Goal: Find specific page/section: Find specific page/section

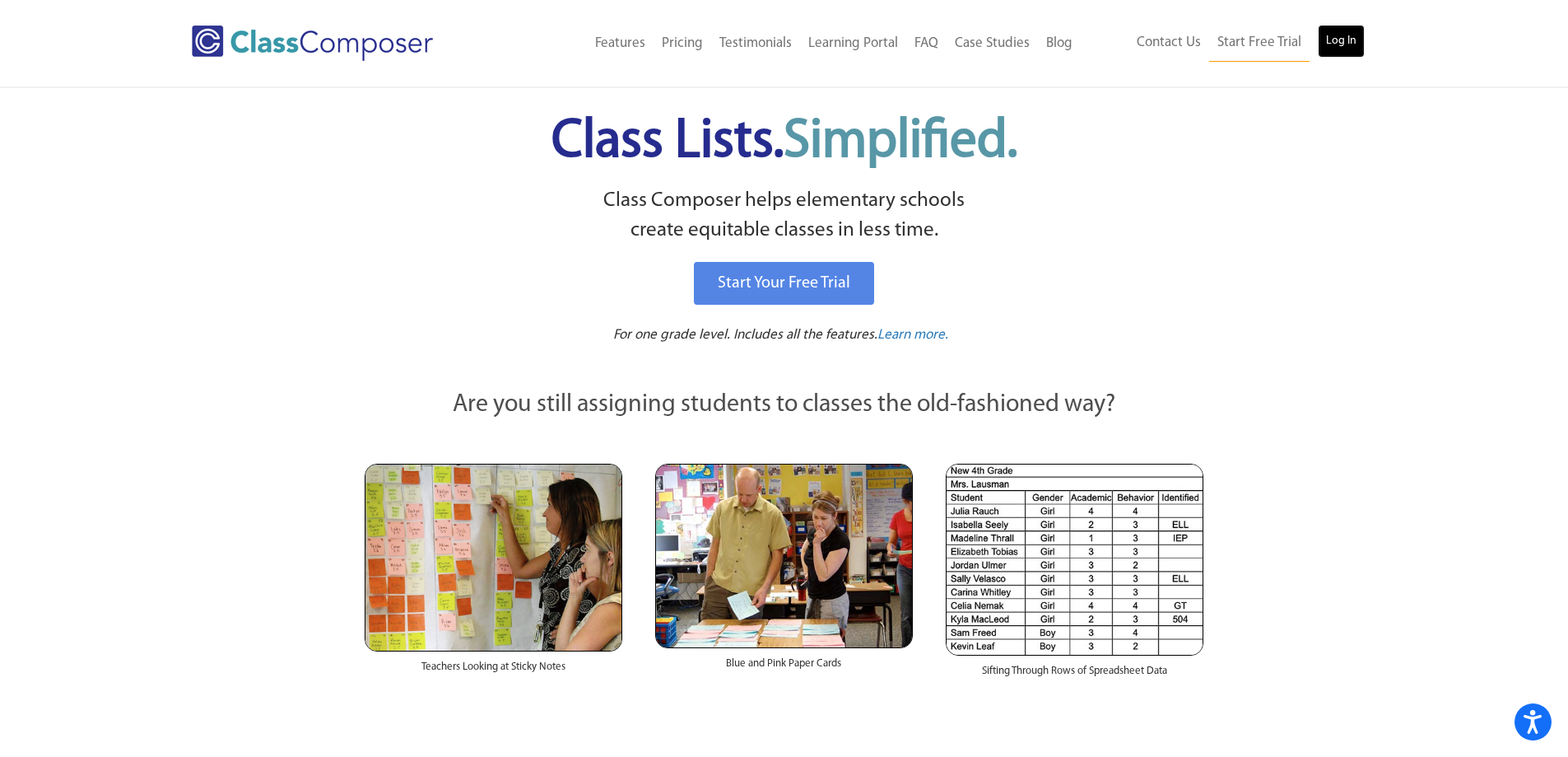
click at [1356, 49] on link "Log In" at bounding box center [1340, 41] width 47 height 33
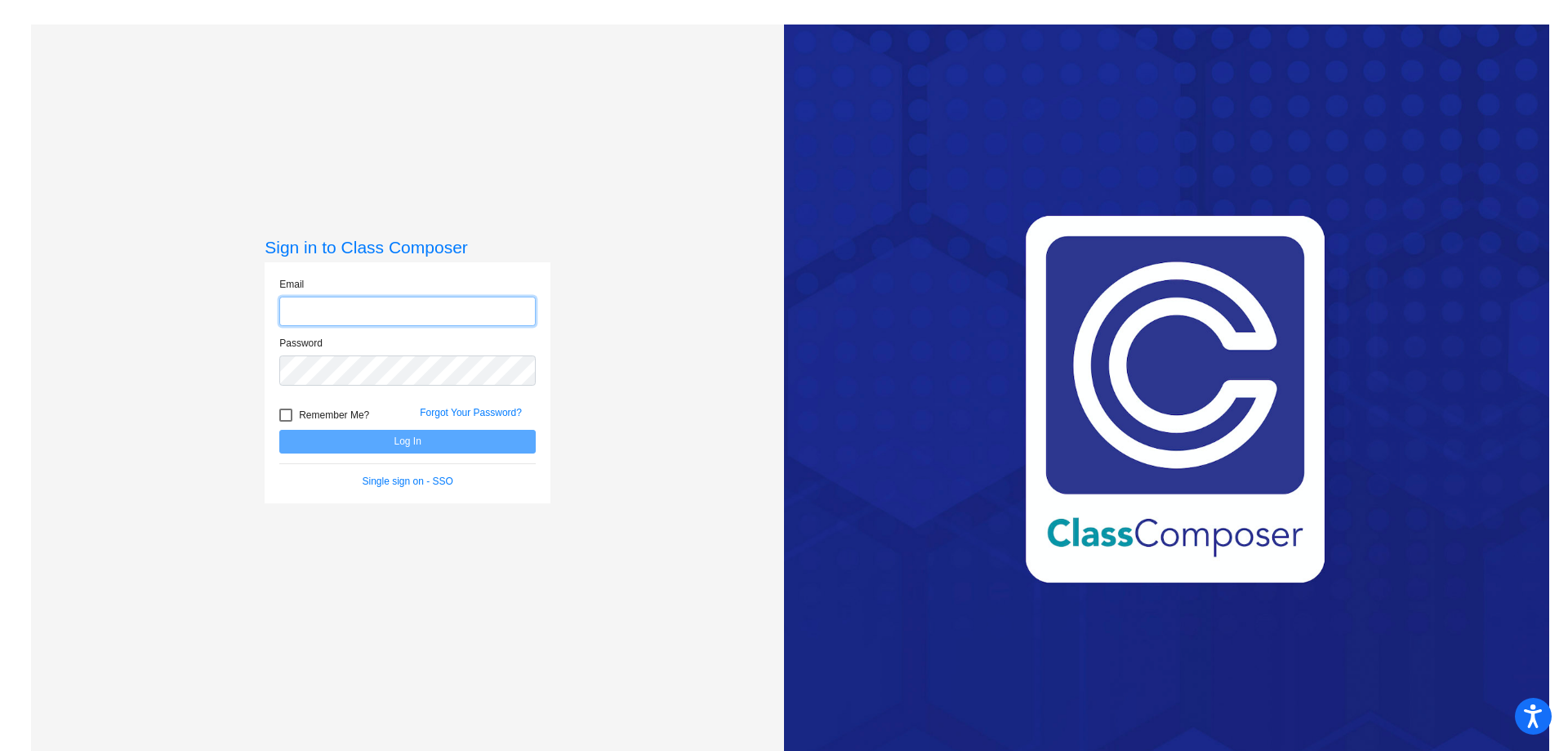
type input "[EMAIL_ADDRESS][DOMAIN_NAME]"
click at [408, 445] on button "Log In" at bounding box center [407, 442] width 256 height 24
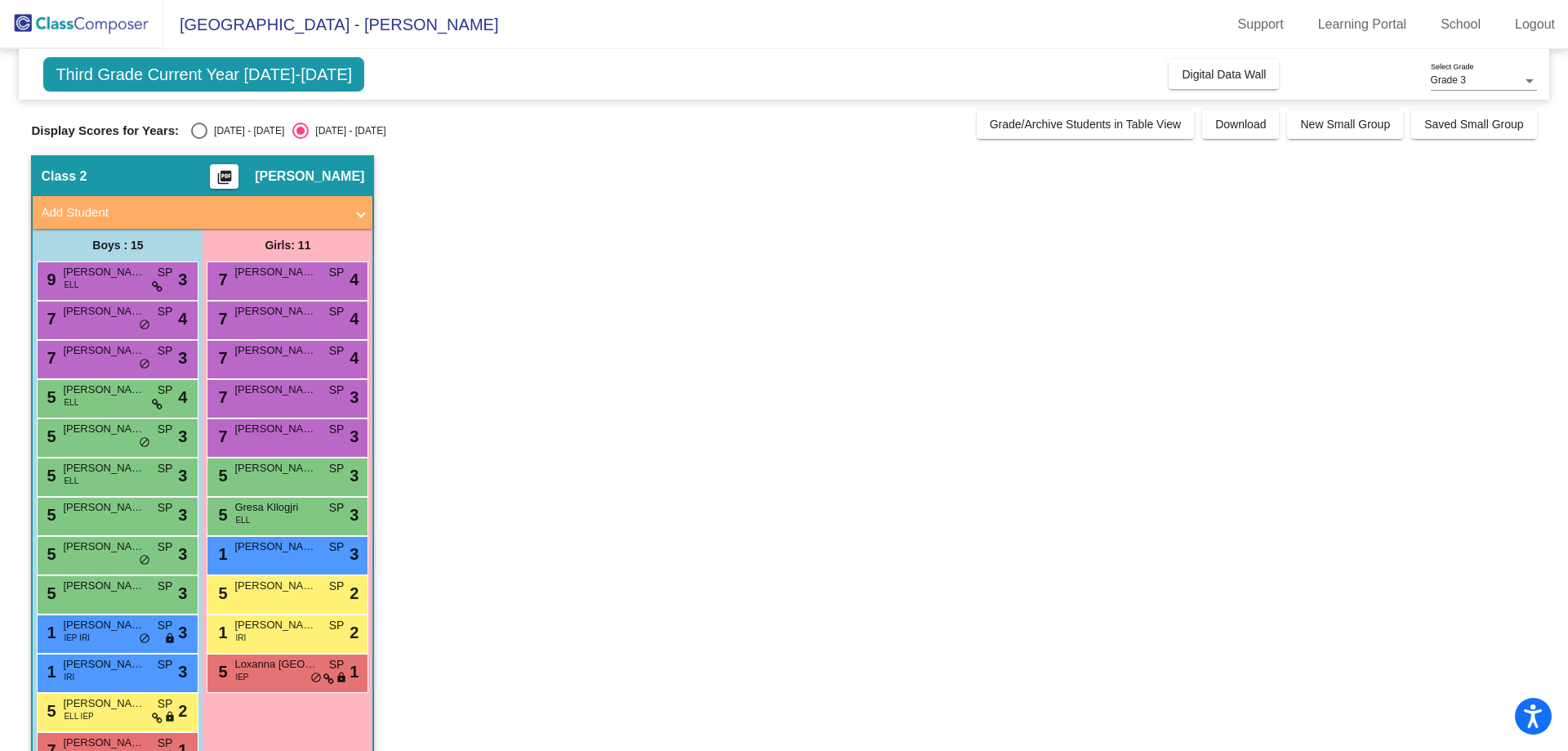
click at [153, 80] on span "Third Grade Current Year 2024-2025" at bounding box center [203, 73] width 321 height 34
click at [197, 132] on div "Select an option" at bounding box center [199, 131] width 16 height 16
click at [199, 139] on input "2023 - 2024" at bounding box center [199, 139] width 1 height 1
radio input "true"
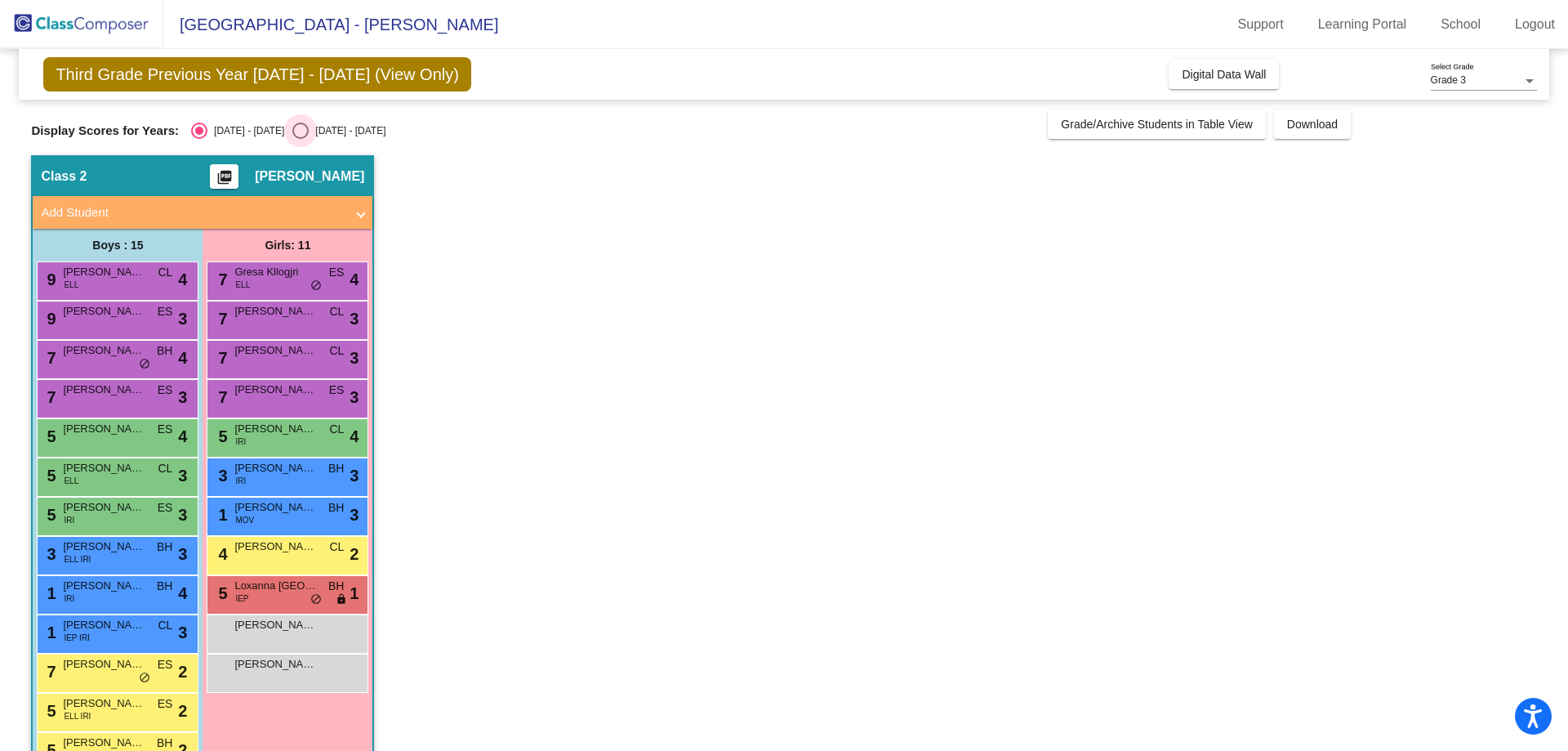
click at [293, 127] on div "Select an option" at bounding box center [301, 131] width 16 height 16
click at [300, 139] on input "2024 - 2025" at bounding box center [300, 139] width 1 height 1
radio input "true"
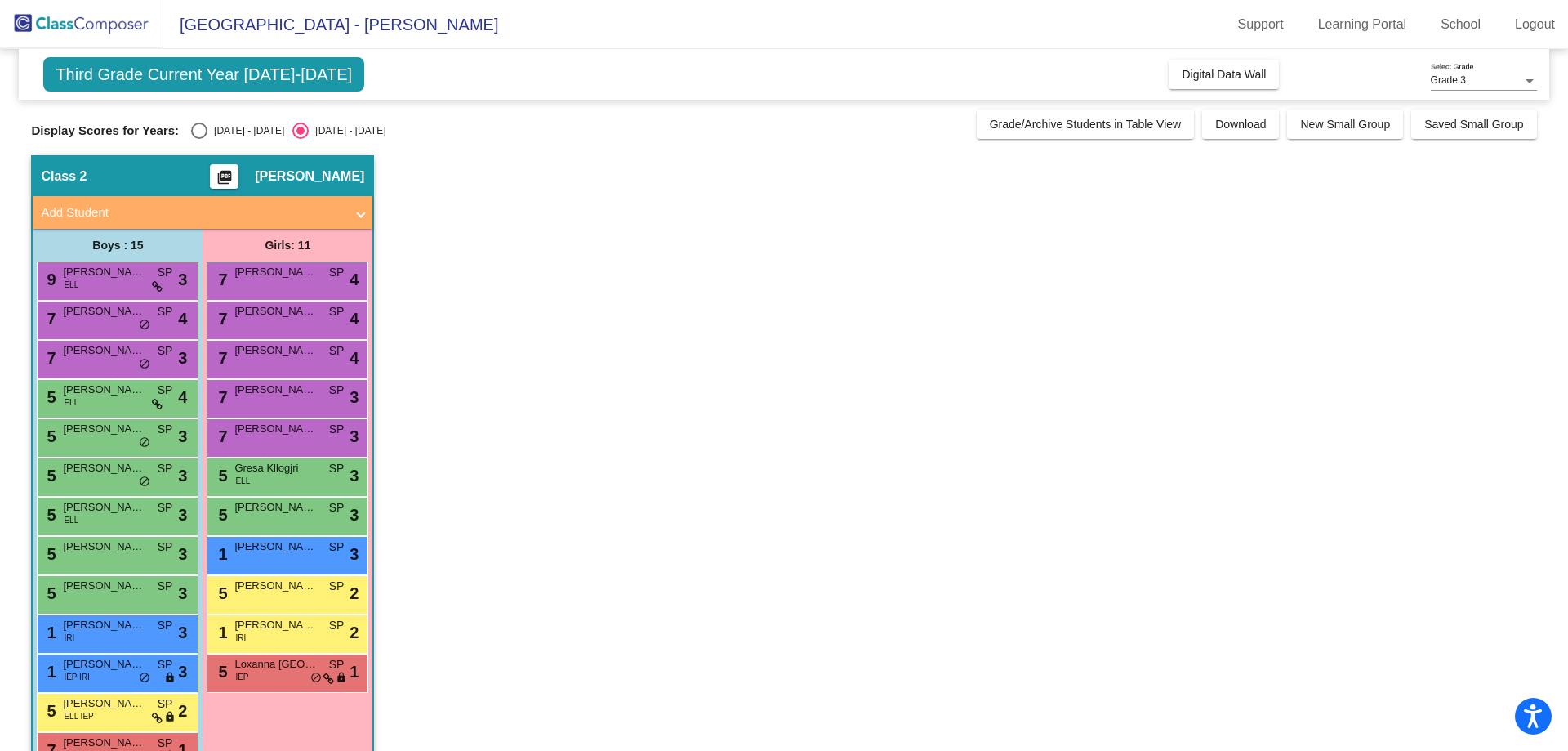
click at [1530, 87] on div "Grade 3 Select Grade" at bounding box center [1484, 77] width 106 height 27
click at [1530, 85] on span "Grade 3" at bounding box center [1484, 80] width 106 height 29
drag, startPoint x: 1380, startPoint y: 308, endPoint x: 1383, endPoint y: 295, distance: 13.3
click at [1380, 307] on app-classroom "Class 2 picture_as_pdf Sue Pawlik Add Student First Name Last Name Student Id (…" at bounding box center [783, 515] width 1505 height 720
